Goal: Task Accomplishment & Management: Manage account settings

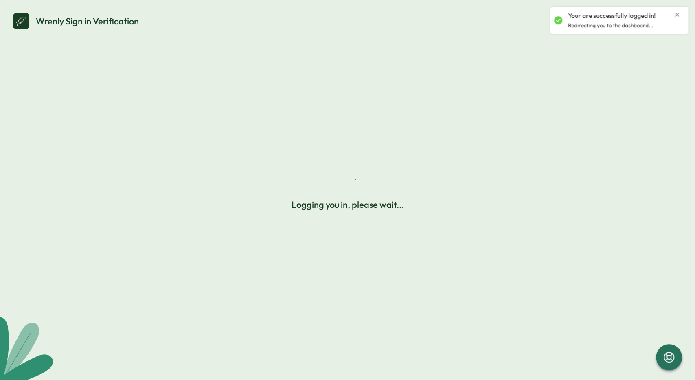
click at [677, 15] on icon "Close notification" at bounding box center [678, 15] width 4 height 4
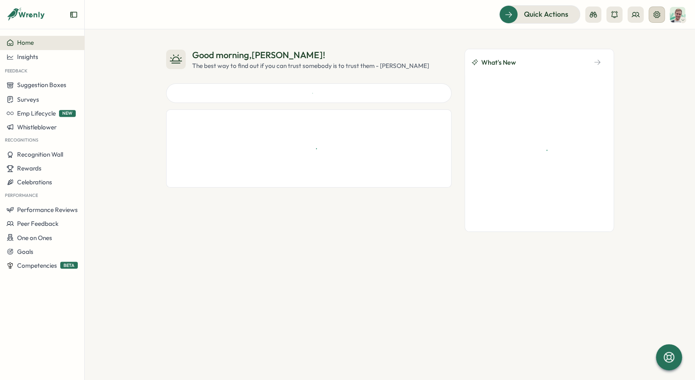
click at [661, 18] on button at bounding box center [657, 15] width 16 height 16
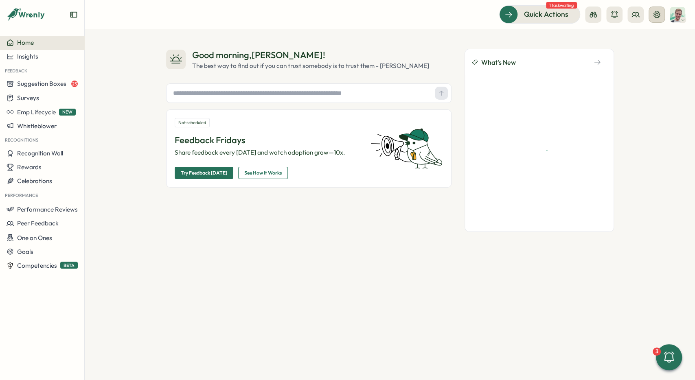
click at [655, 13] on icon at bounding box center [657, 14] width 7 height 7
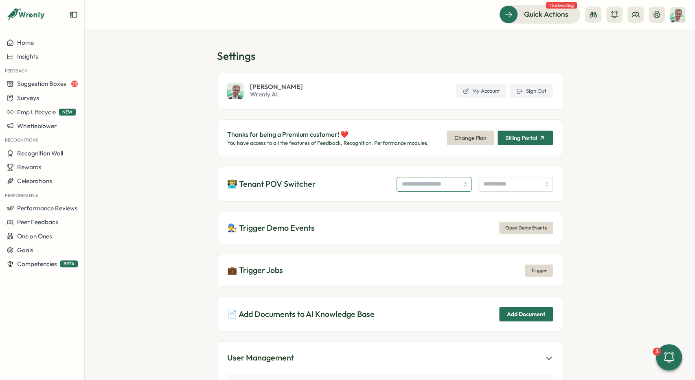
click at [421, 183] on input "search" at bounding box center [434, 184] width 75 height 15
type input "**********"
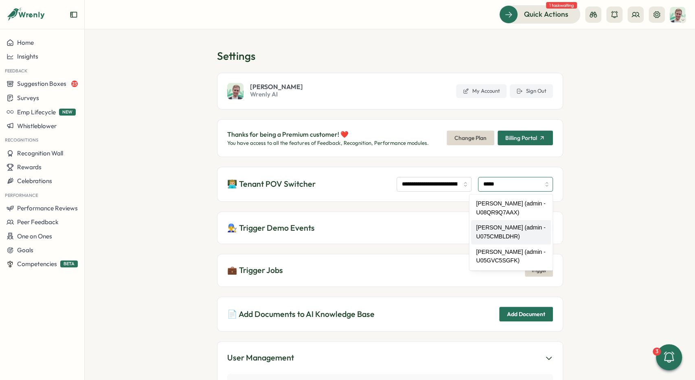
type input "**********"
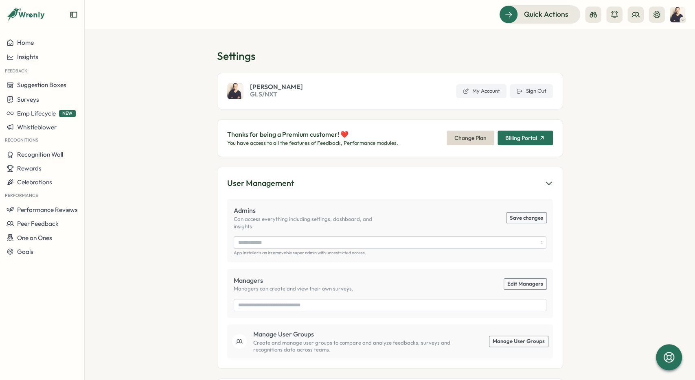
click at [634, 13] on circle at bounding box center [634, 13] width 3 height 3
click at [633, 55] on div "User Groups" at bounding box center [635, 55] width 51 height 9
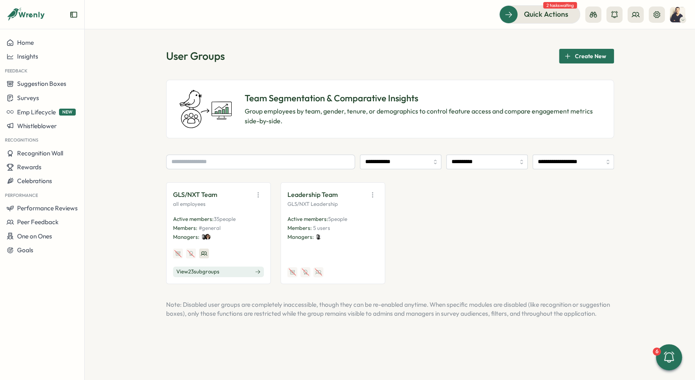
click at [217, 273] on span "View 23 sub groups" at bounding box center [197, 271] width 43 height 7
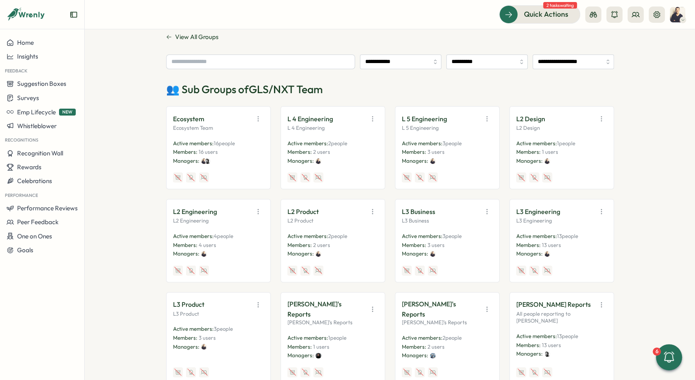
scroll to position [122, 0]
click at [228, 67] on input "text" at bounding box center [260, 62] width 189 height 15
type input "*******"
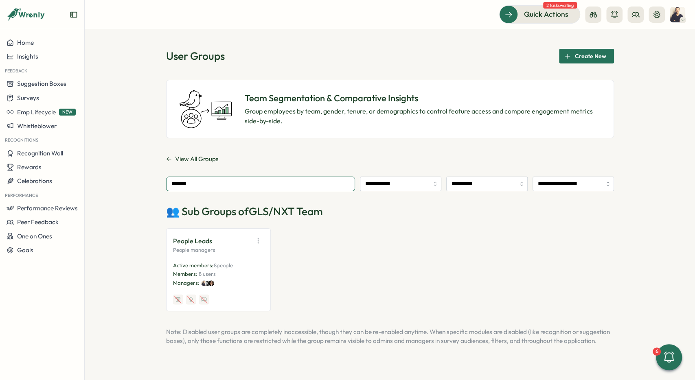
drag, startPoint x: 152, startPoint y: 181, endPoint x: 121, endPoint y: 179, distance: 31.0
click at [166, 180] on input "*******" at bounding box center [260, 184] width 189 height 15
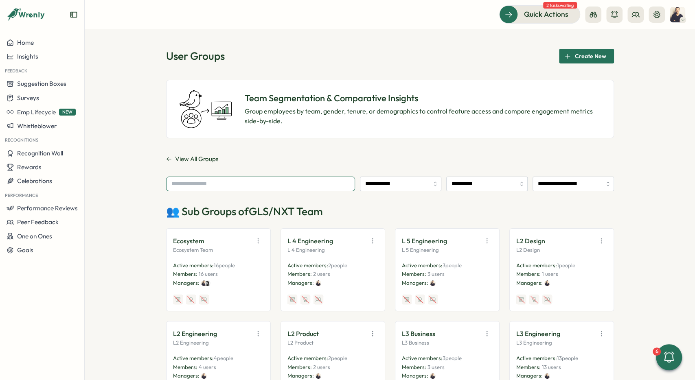
click at [294, 184] on input "text" at bounding box center [260, 184] width 189 height 15
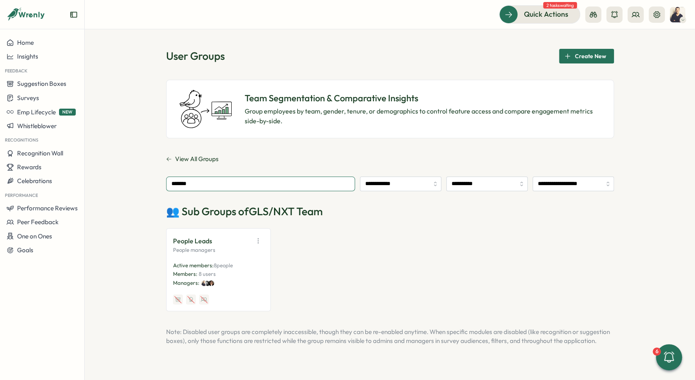
type input "*******"
drag, startPoint x: 215, startPoint y: 251, endPoint x: 172, endPoint y: 249, distance: 43.2
click at [172, 249] on div "People Leads People managers Active members: 8 people Members: 8 users Managers:" at bounding box center [218, 269] width 105 height 83
drag, startPoint x: 171, startPoint y: 237, endPoint x: 212, endPoint y: 239, distance: 41.2
click at [212, 239] on div "People Leads People managers Active members: 8 people Members: 8 users Managers:" at bounding box center [218, 269] width 105 height 83
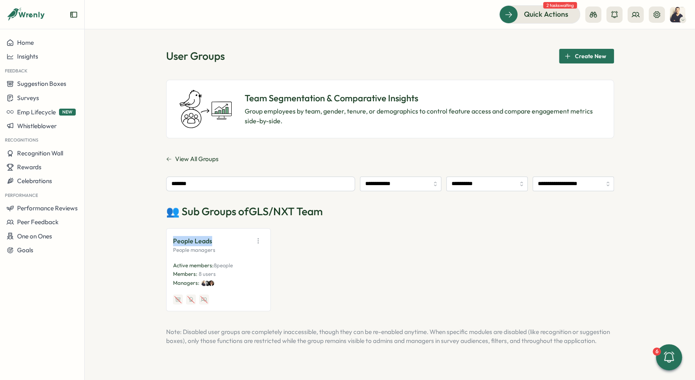
copy p "People Leads"
click at [186, 162] on span "View All Groups" at bounding box center [197, 159] width 44 height 9
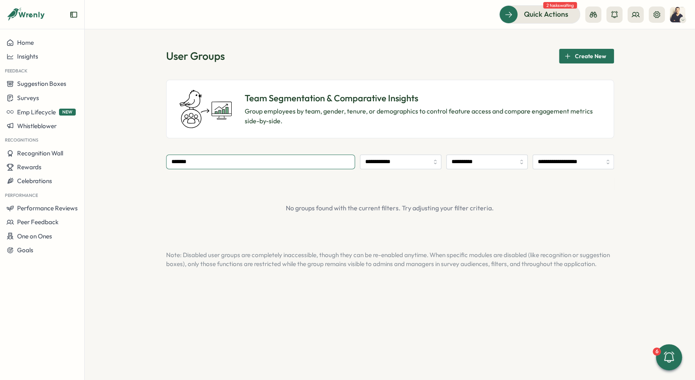
drag, startPoint x: 200, startPoint y: 164, endPoint x: 136, endPoint y: 161, distance: 64.0
click at [166, 162] on input "*******" at bounding box center [260, 162] width 189 height 15
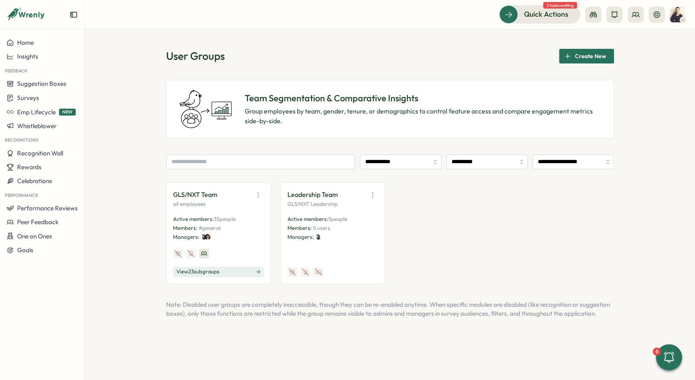
click at [129, 151] on div "**********" at bounding box center [390, 204] width 610 height 351
click at [219, 268] on button "View 23 sub groups" at bounding box center [218, 272] width 91 height 11
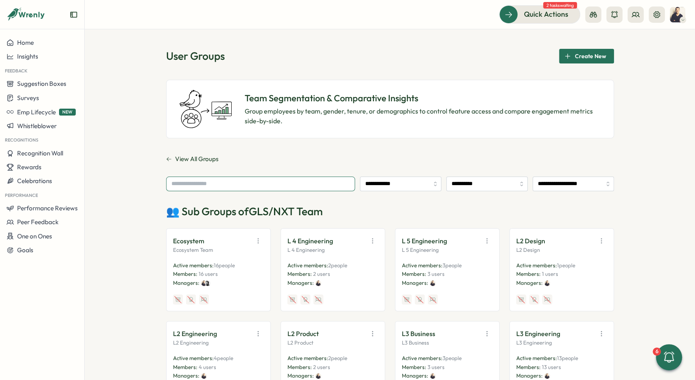
click at [229, 181] on input "text" at bounding box center [260, 184] width 189 height 15
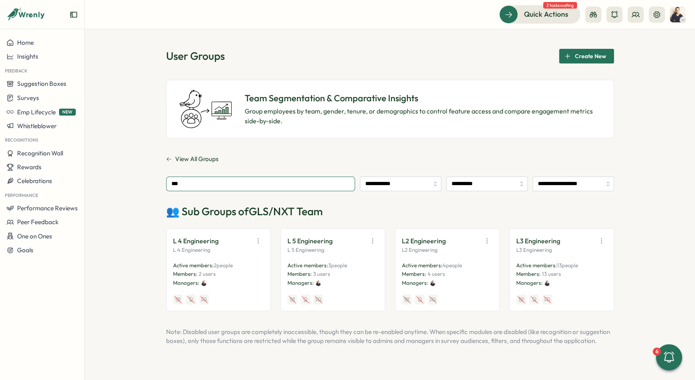
type input "***"
drag, startPoint x: 288, startPoint y: 237, endPoint x: 332, endPoint y: 239, distance: 44.0
click at [332, 239] on div "L 5 Engineering" at bounding box center [332, 240] width 91 height 11
copy p "L 5 Engineering"
click at [299, 241] on p "L 5 Engineering" at bounding box center [309, 241] width 45 height 10
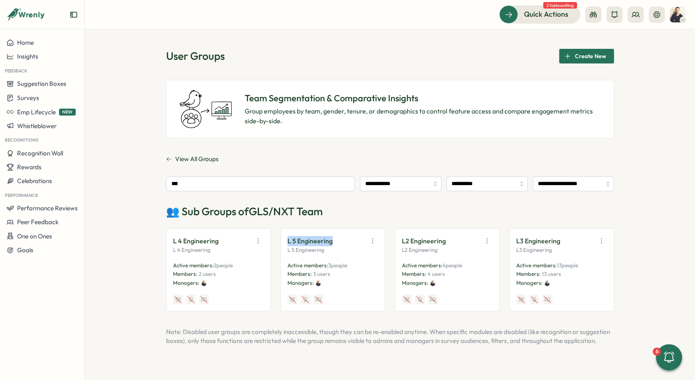
drag, startPoint x: 287, startPoint y: 241, endPoint x: 342, endPoint y: 239, distance: 55.0
click at [342, 239] on div "L 5 Engineering L 5 Engineering Active members: 3 people Members: 3 users Manag…" at bounding box center [333, 269] width 105 height 83
drag, startPoint x: 293, startPoint y: 241, endPoint x: 332, endPoint y: 241, distance: 39.1
click at [330, 241] on div "L 4 Engineering L 4 Engineering Active members: 2 people Members: 2 users Manag…" at bounding box center [390, 269] width 448 height 83
click at [335, 240] on div "L 5 Engineering" at bounding box center [332, 240] width 91 height 11
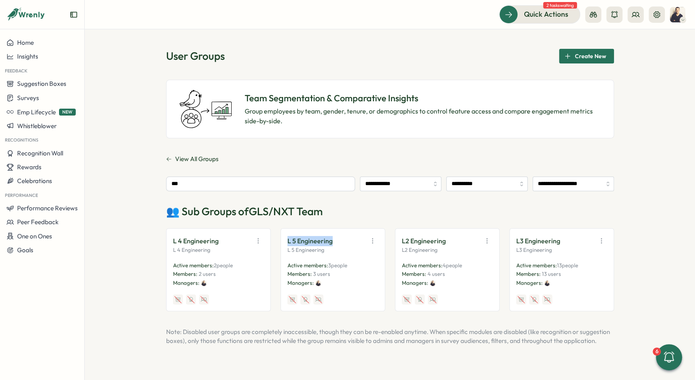
drag, startPoint x: 296, startPoint y: 240, endPoint x: 286, endPoint y: 240, distance: 10.2
click at [286, 240] on div "L 5 Engineering L 5 Engineering Active members: 3 people Members: 3 users Manag…" at bounding box center [333, 269] width 105 height 83
click at [306, 251] on p "L 5 Engineering" at bounding box center [332, 250] width 91 height 7
click at [290, 242] on p "L 5 Engineering" at bounding box center [309, 241] width 45 height 10
drag, startPoint x: 398, startPoint y: 239, endPoint x: 456, endPoint y: 240, distance: 57.4
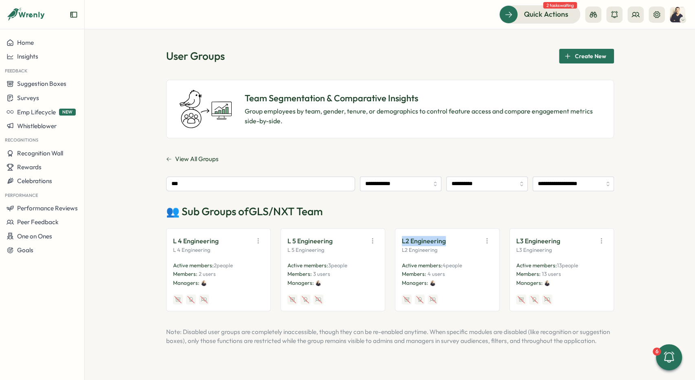
click at [447, 240] on div "L2 Engineering L2 Engineering Active members: 4 people Members: 4 users Manager…" at bounding box center [447, 269] width 105 height 83
copy p "L2 Engineering"
click at [426, 127] on section "Team Segmentation & Comparative Insights Group employees by team, gender, tenur…" at bounding box center [390, 109] width 448 height 59
click at [657, 15] on icon at bounding box center [657, 15] width 8 height 8
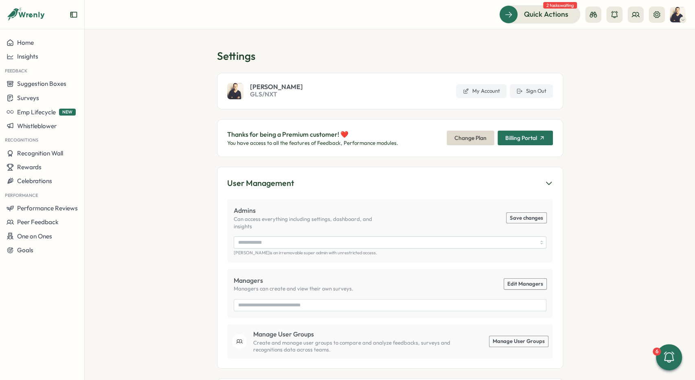
drag, startPoint x: 252, startPoint y: 83, endPoint x: 300, endPoint y: 80, distance: 48.6
click at [300, 80] on div "[PERSON_NAME] GLS/NXT My Account Sign Out" at bounding box center [390, 91] width 346 height 37
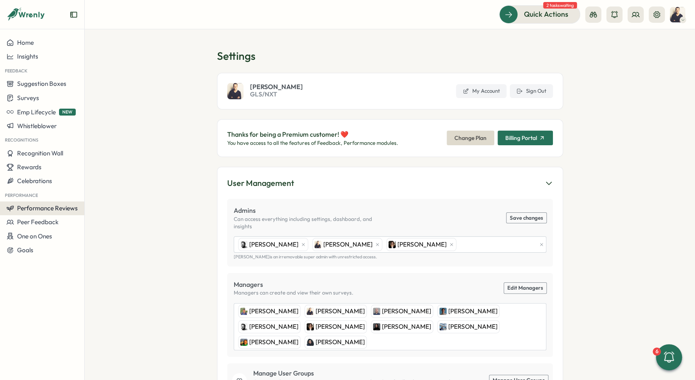
click at [61, 204] on button "Performance Reviews" at bounding box center [42, 209] width 84 height 14
click at [95, 192] on div "Reviews" at bounding box center [117, 193] width 63 height 9
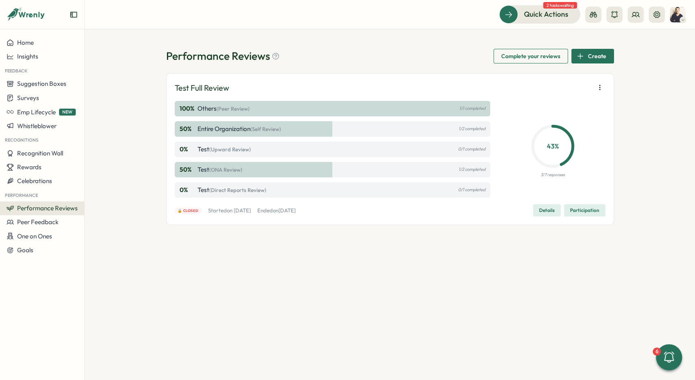
click at [595, 62] on span "Create" at bounding box center [597, 56] width 18 height 14
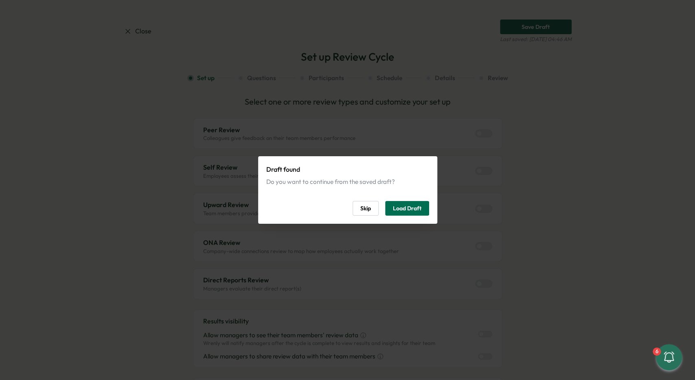
click at [413, 210] on span "Load Draft" at bounding box center [407, 209] width 29 height 14
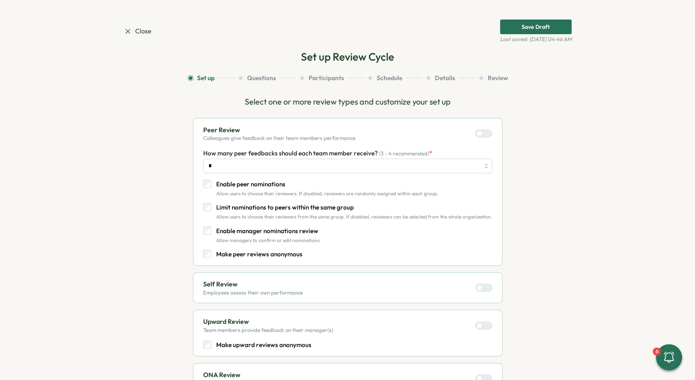
click at [130, 37] on div "Close Save Draft Last saved: [DATE] 04:46 AM" at bounding box center [348, 32] width 448 height 24
click at [129, 34] on icon at bounding box center [128, 31] width 8 height 8
